Goal: Communication & Community: Participate in discussion

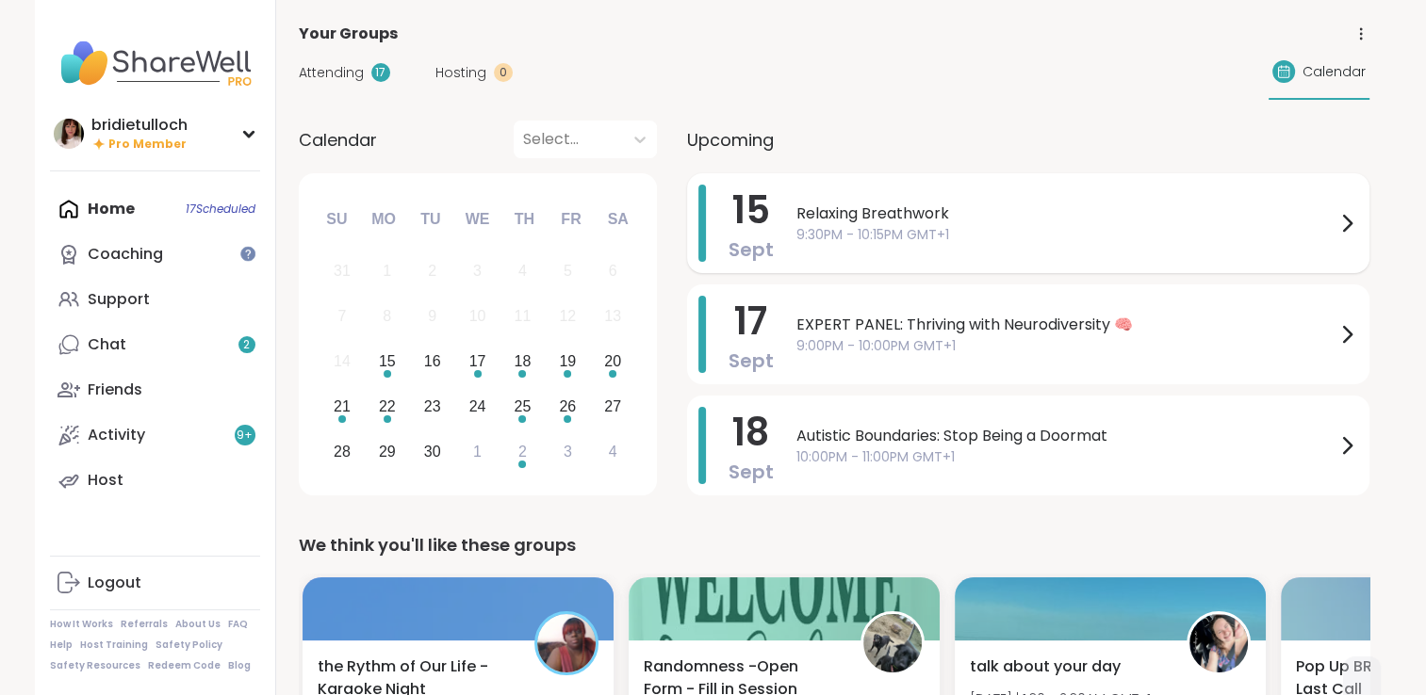
click at [1340, 221] on icon at bounding box center [1346, 223] width 23 height 23
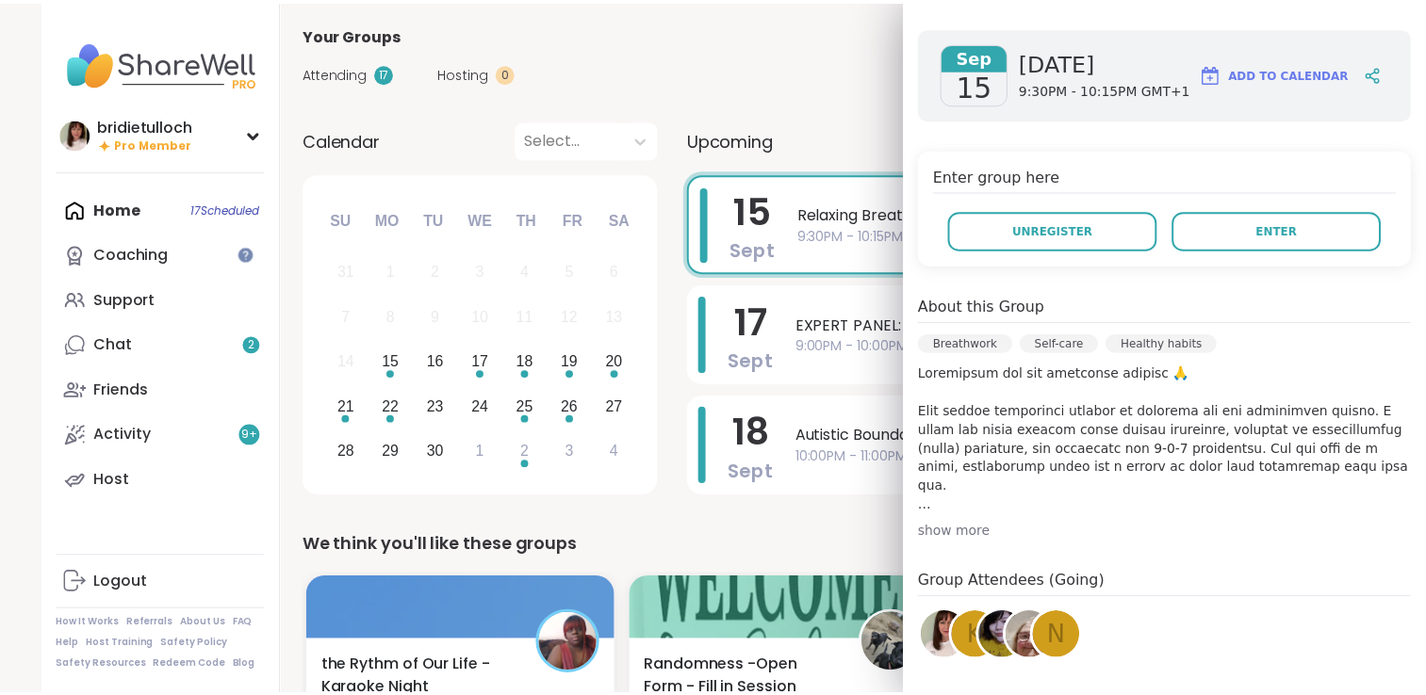
scroll to position [252, 0]
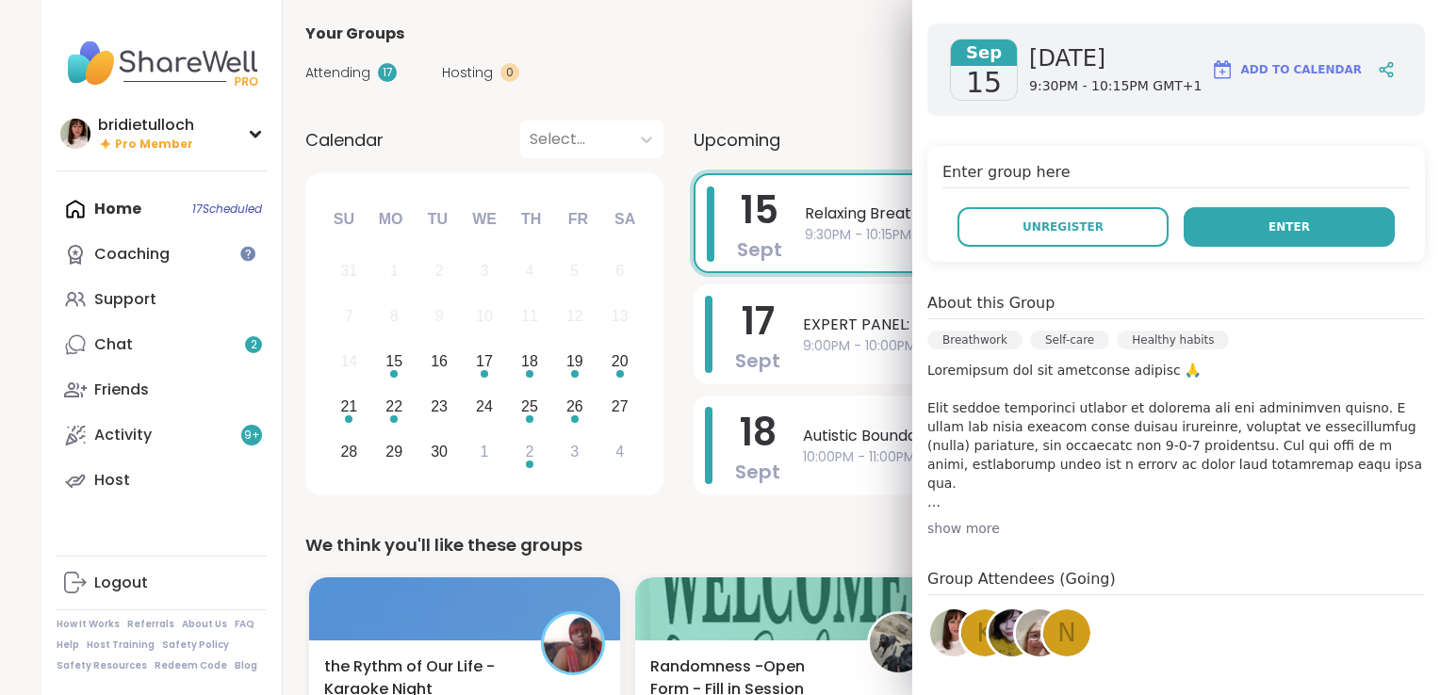
click at [1258, 209] on button "Enter" at bounding box center [1289, 227] width 211 height 40
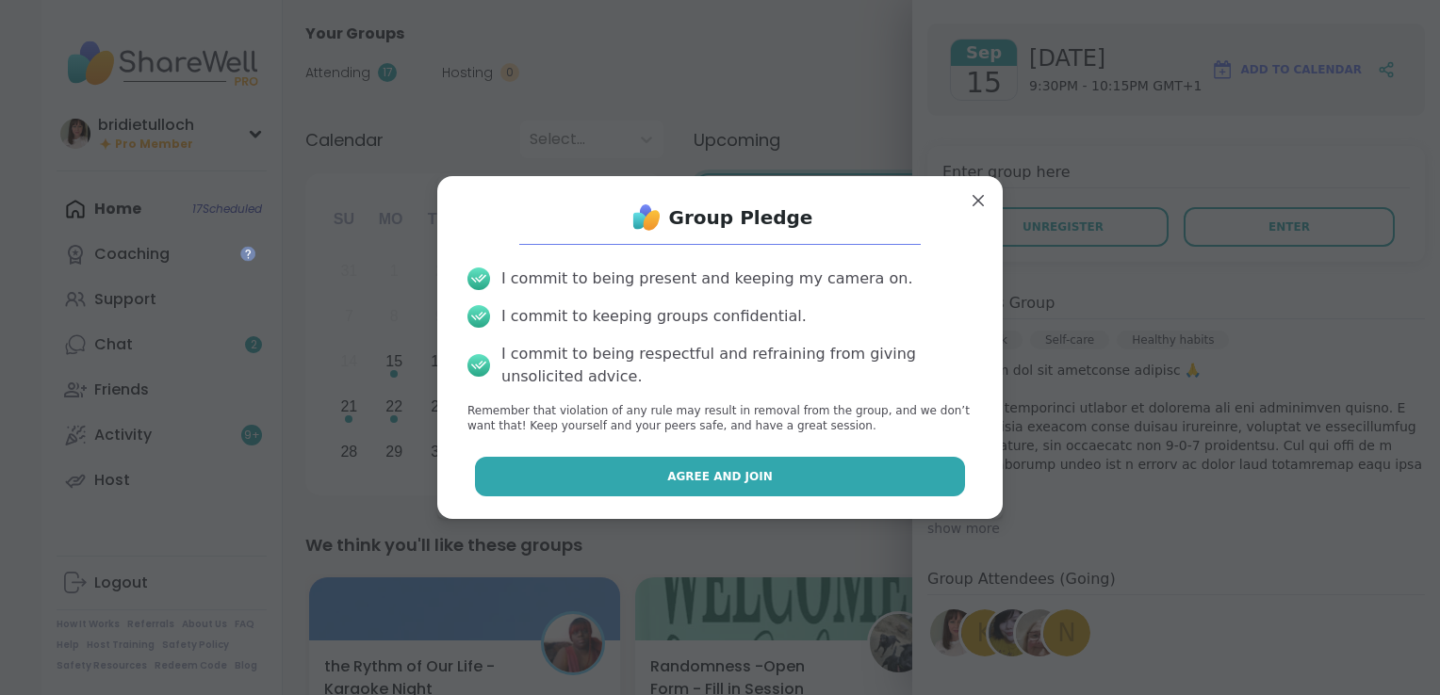
click at [921, 465] on button "Agree and Join" at bounding box center [720, 477] width 491 height 40
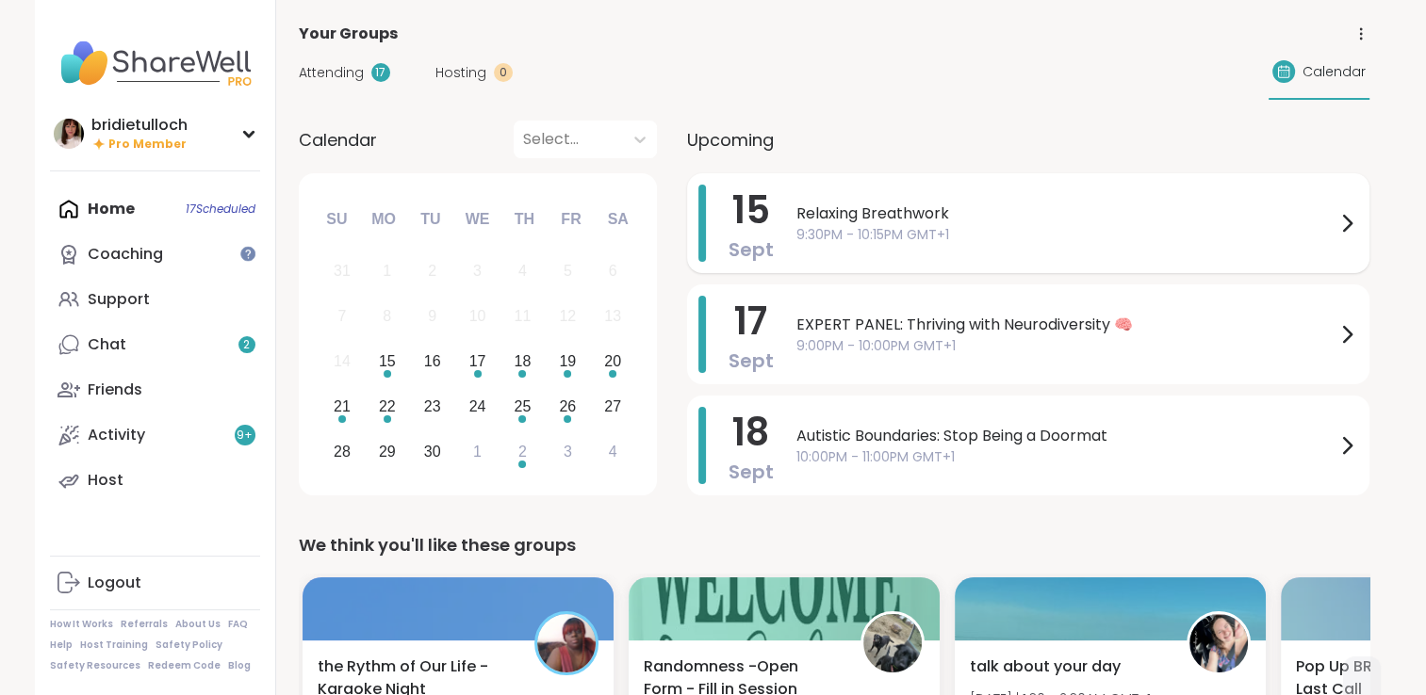
click at [907, 221] on span "Relaxing Breathwork" at bounding box center [1065, 214] width 539 height 23
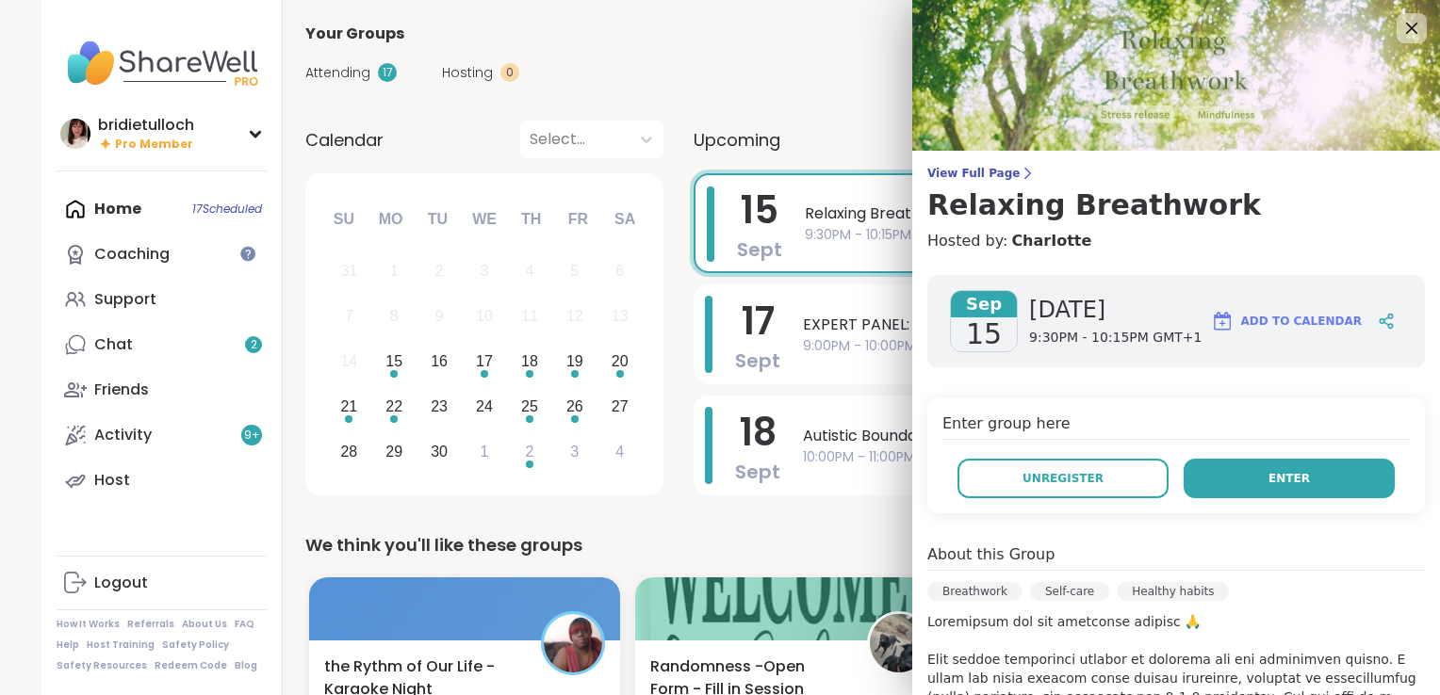
click at [1339, 485] on button "Enter" at bounding box center [1289, 479] width 211 height 40
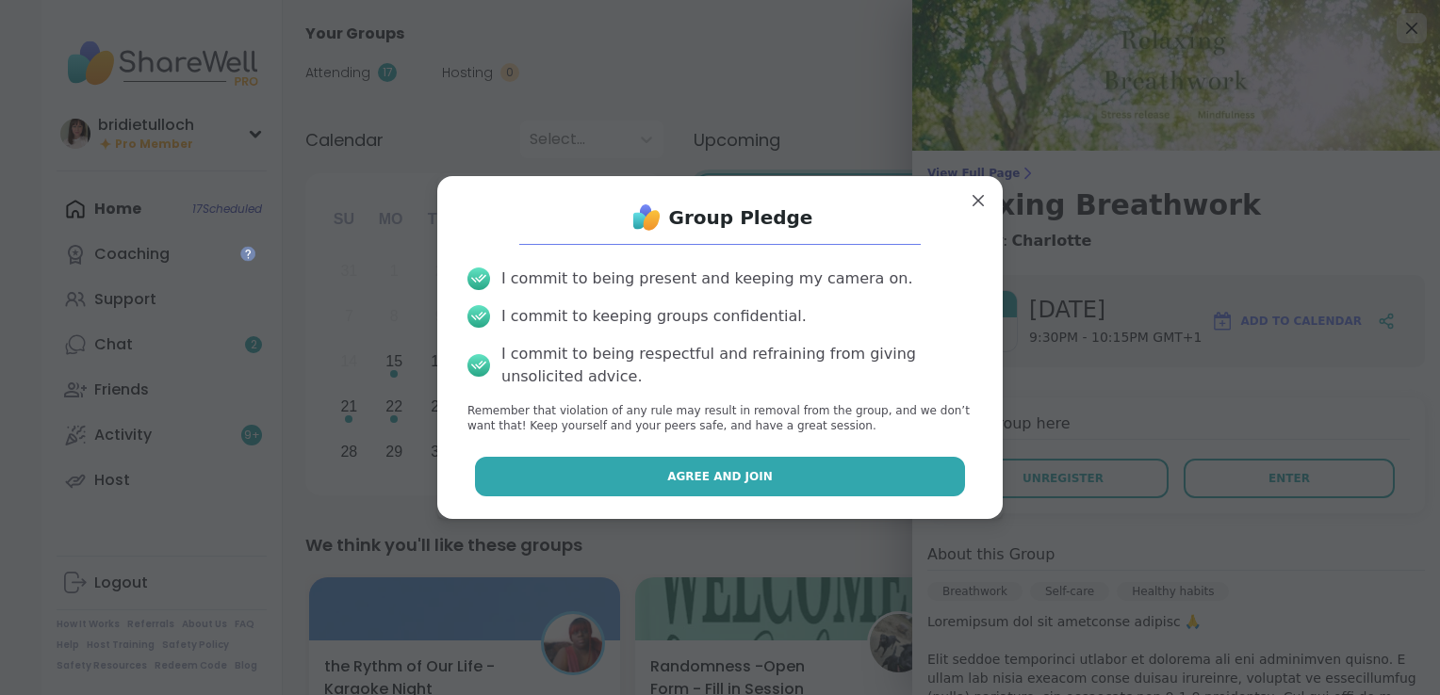
click at [887, 486] on button "Agree and Join" at bounding box center [720, 477] width 491 height 40
